Goal: Task Accomplishment & Management: Complete application form

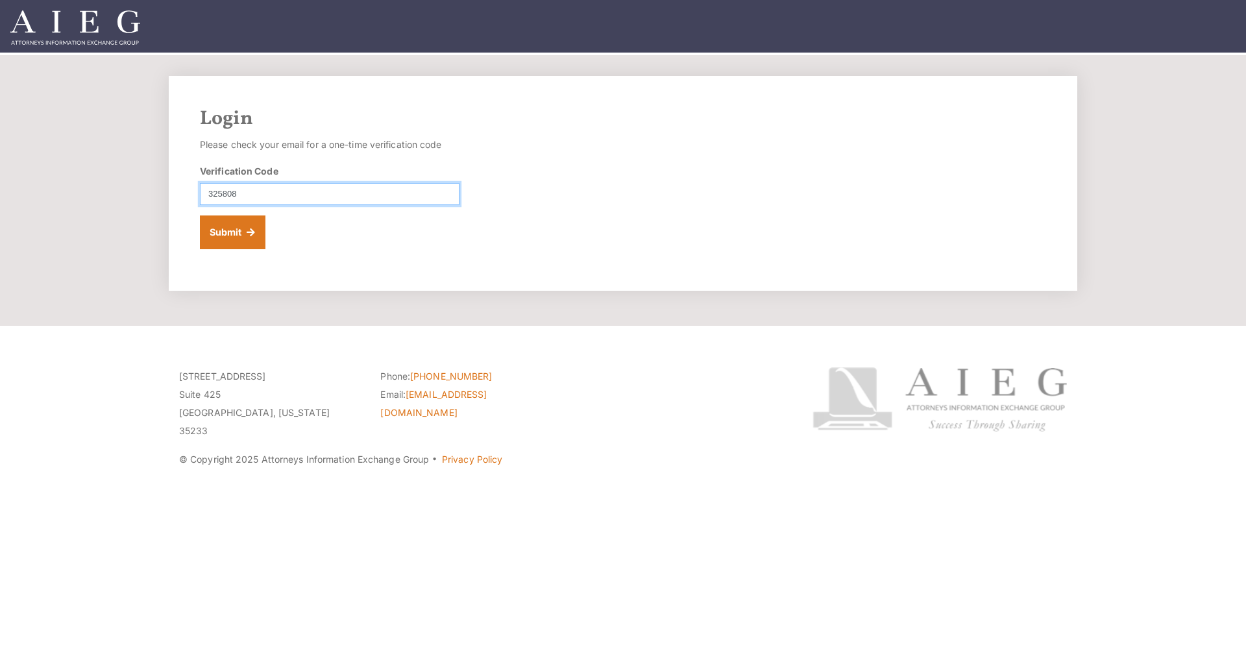
type input "325808"
click at [232, 232] on button "Submit" at bounding box center [233, 232] width 66 height 34
click at [232, 236] on button "Submit" at bounding box center [233, 232] width 66 height 34
type input "325808"
click at [230, 232] on button "Submit" at bounding box center [233, 232] width 66 height 34
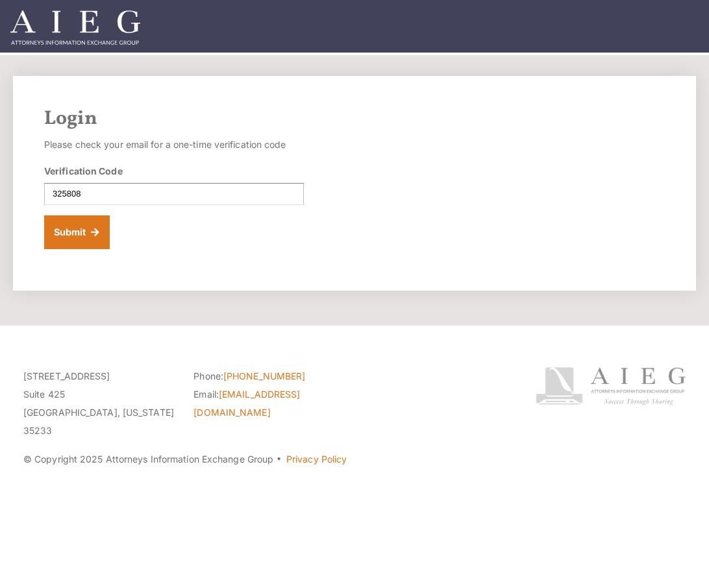
click at [55, 232] on button "Submit" at bounding box center [77, 232] width 66 height 34
click at [68, 241] on button "Submit" at bounding box center [77, 232] width 66 height 34
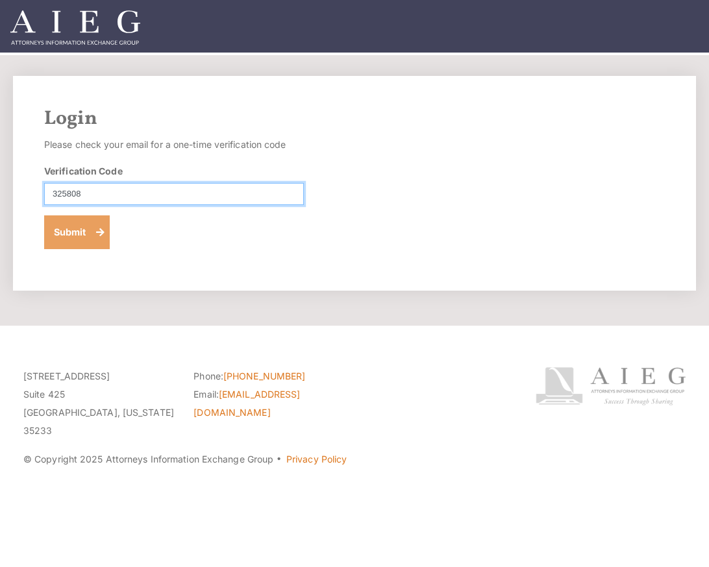
type input "325808"
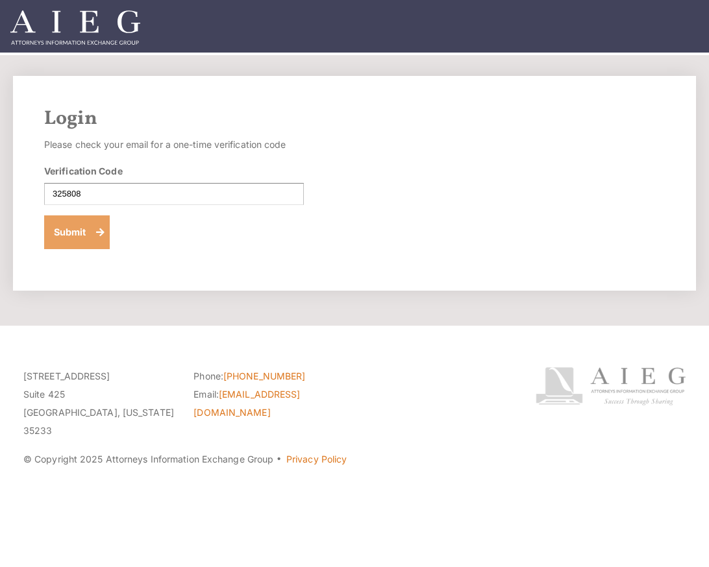
click at [85, 230] on button "Submit" at bounding box center [77, 232] width 66 height 34
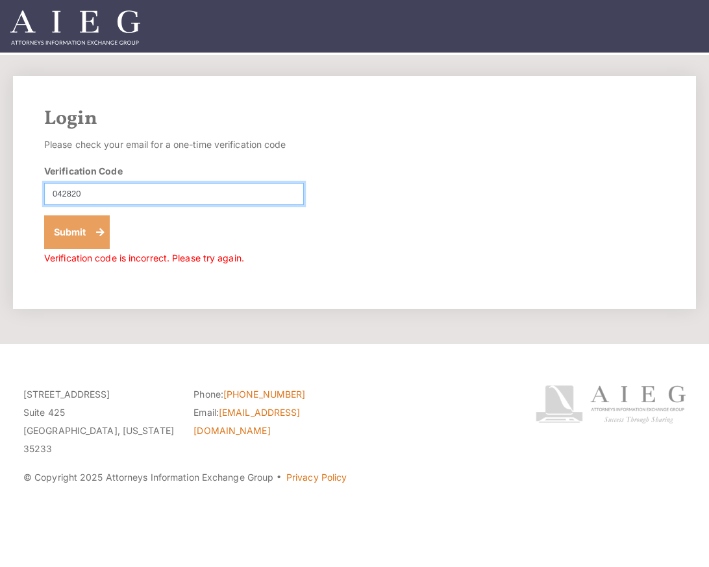
type input "042820"
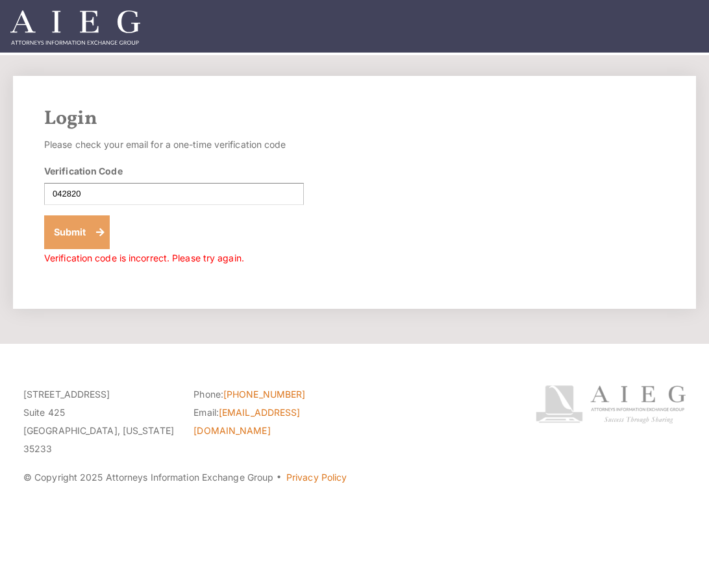
click at [65, 237] on button "Submit" at bounding box center [77, 232] width 66 height 34
